Goal: Communication & Community: Answer question/provide support

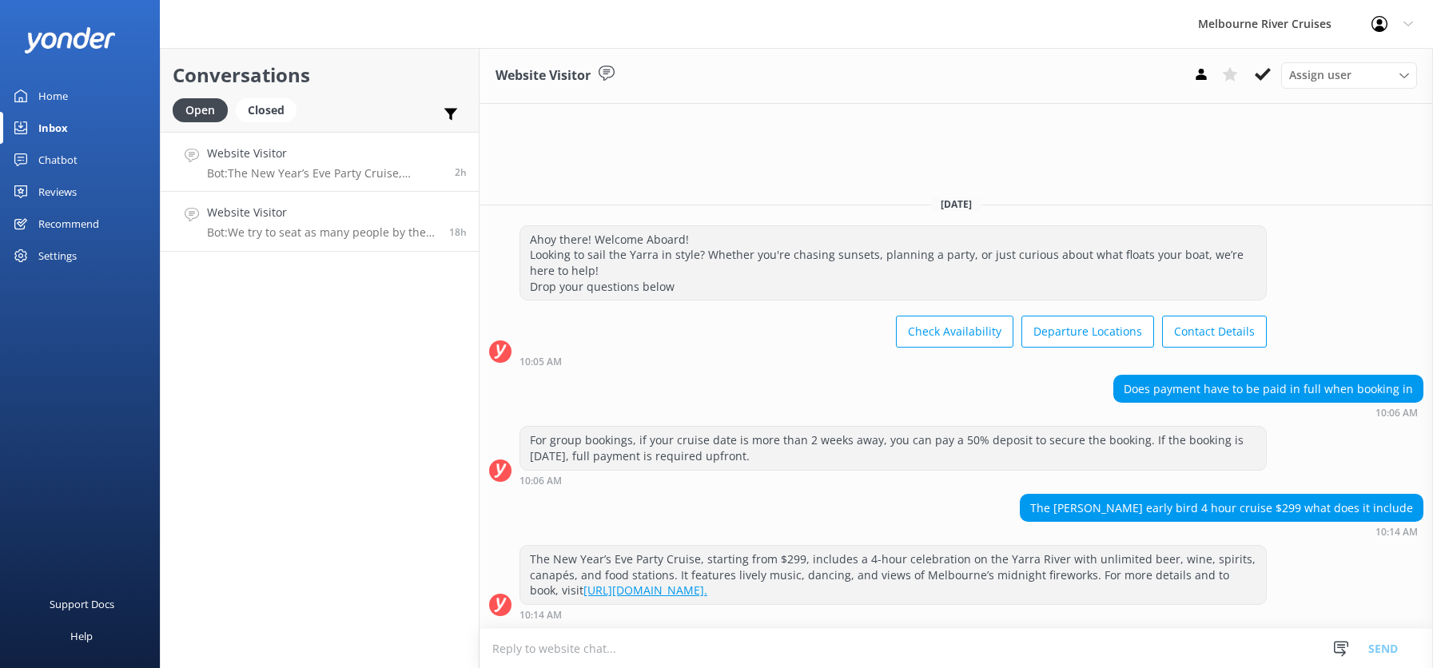
click at [280, 218] on h4 "Website Visitor" at bounding box center [322, 213] width 230 height 18
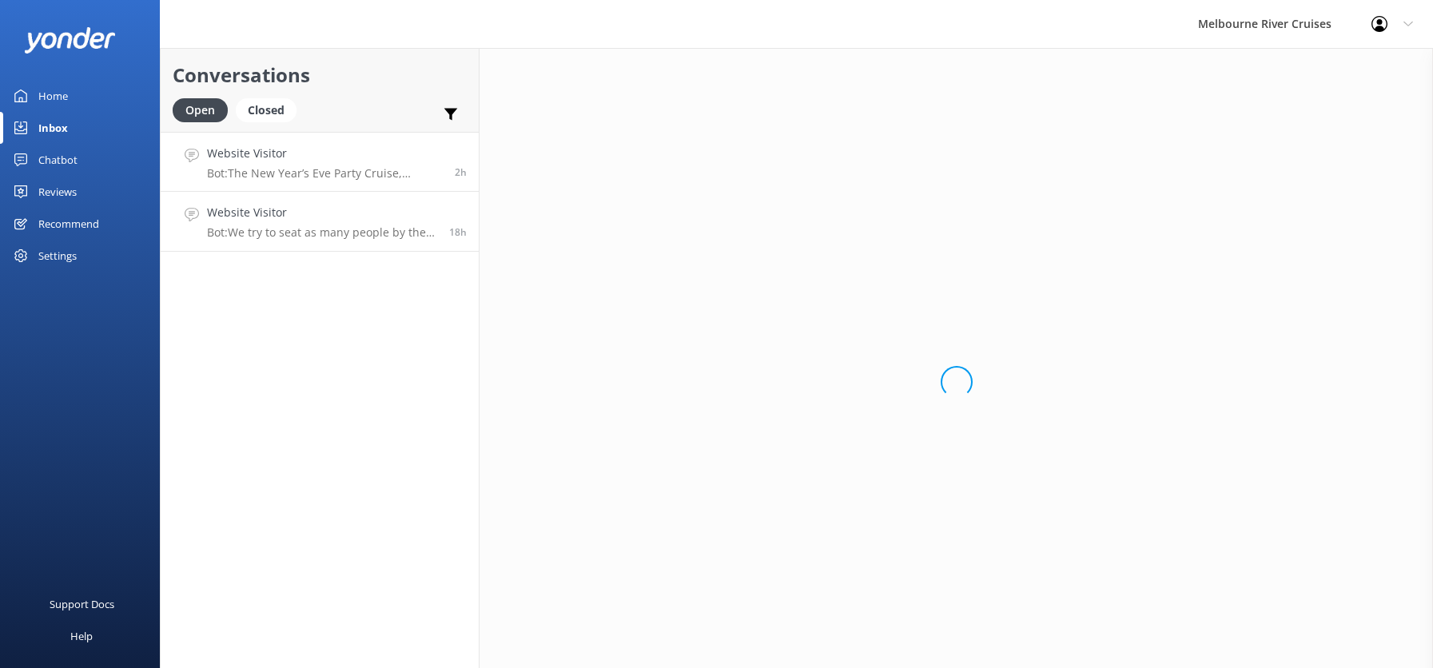
click at [274, 181] on link "Website Visitor Bot: The New Year’s Eve Party Cruise, starting from $299, inclu…" at bounding box center [320, 162] width 318 height 60
